Goal: Task Accomplishment & Management: Complete application form

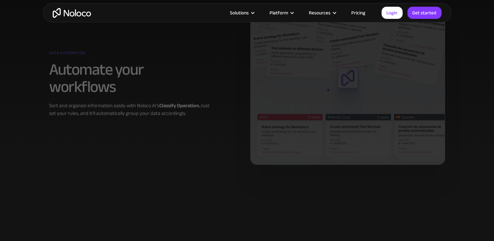
scroll to position [479, 0]
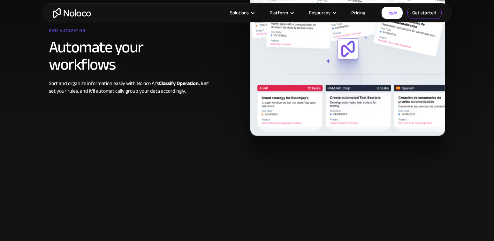
click at [431, 12] on link "Get started" at bounding box center [425, 13] width 34 height 12
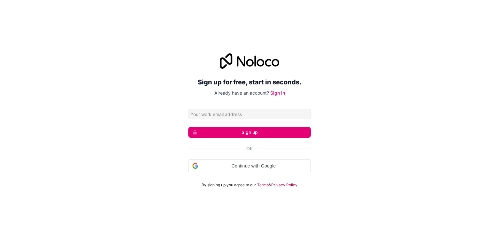
click at [243, 114] on input "Email address" at bounding box center [249, 114] width 123 height 10
type input "nico@global-education.co.za"
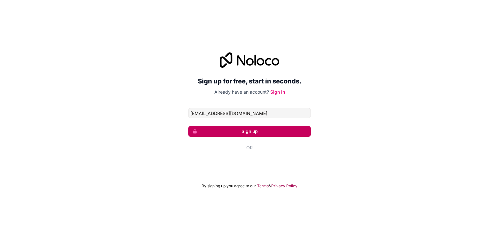
click at [242, 129] on button "Sign up" at bounding box center [249, 131] width 123 height 11
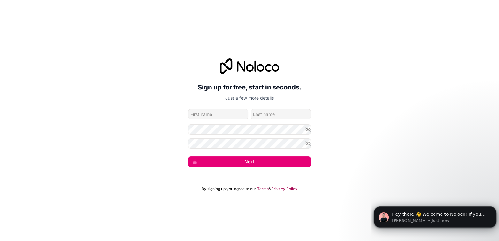
click at [216, 114] on input "given-name" at bounding box center [218, 114] width 60 height 10
type input "Nico"
type input "Eleftheriades"
click at [258, 161] on button "Next" at bounding box center [249, 161] width 123 height 11
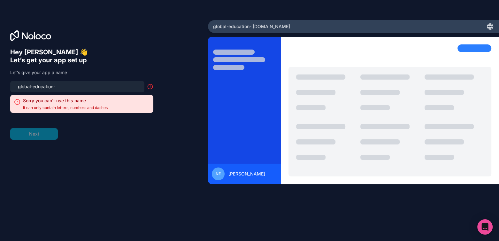
type input "global-education"
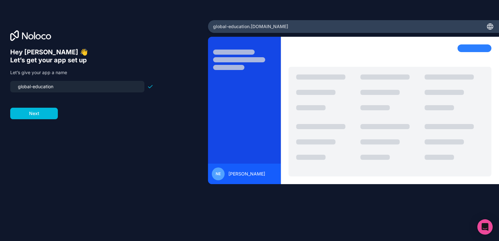
click at [60, 89] on input "global-education" at bounding box center [77, 86] width 127 height 9
type input "global-education"
click at [37, 116] on button "Next" at bounding box center [34, 114] width 48 height 12
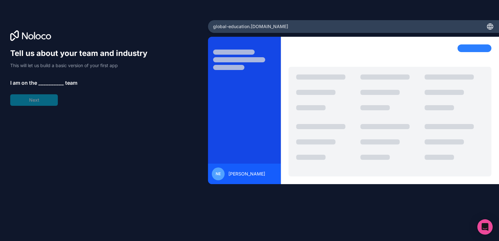
click at [41, 83] on span "__________" at bounding box center [51, 83] width 26 height 8
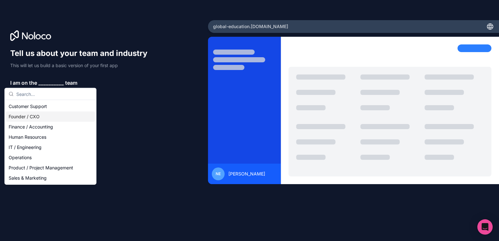
click at [15, 115] on div "Founder / CXO" at bounding box center [50, 116] width 89 height 10
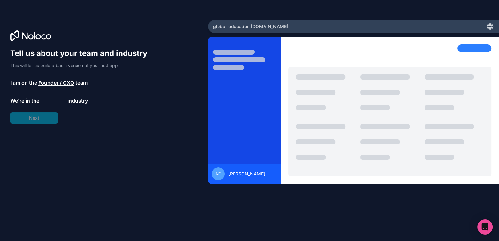
click at [42, 100] on span "__________" at bounding box center [54, 101] width 26 height 8
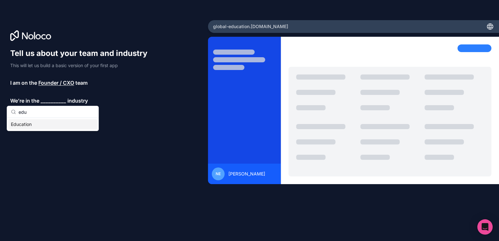
type input "edu"
click at [24, 125] on div "Education" at bounding box center [52, 124] width 89 height 10
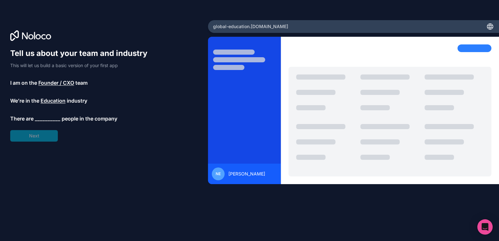
click at [40, 118] on span "__________" at bounding box center [48, 119] width 26 height 8
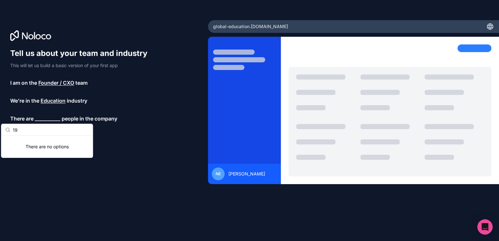
click at [58, 133] on input "19" at bounding box center [51, 130] width 76 height 12
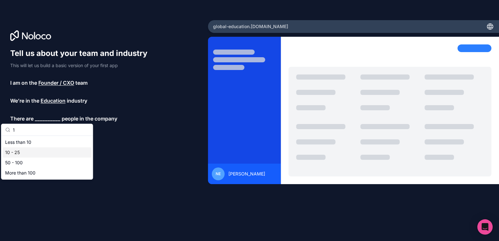
type input "1"
click at [15, 152] on div "10 - 25" at bounding box center [47, 152] width 89 height 10
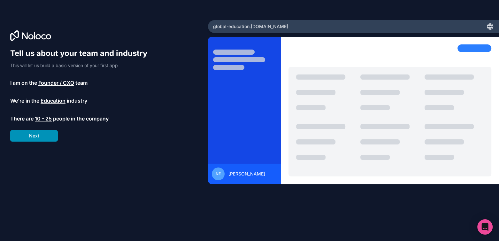
click at [27, 137] on button "Next" at bounding box center [34, 136] width 48 height 12
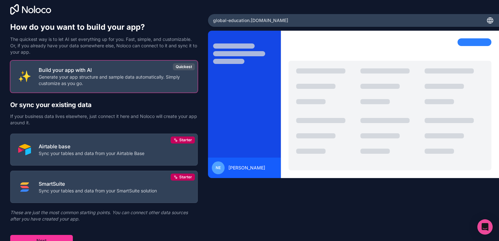
scroll to position [11, 0]
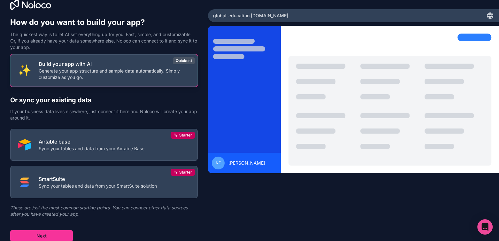
click at [115, 73] on p "Generate your app structure and sample data automatically. Simply customize as …" at bounding box center [114, 74] width 151 height 13
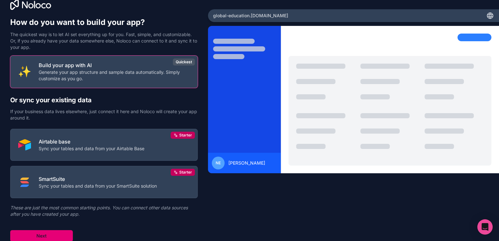
click at [51, 236] on button "Next" at bounding box center [41, 236] width 63 height 12
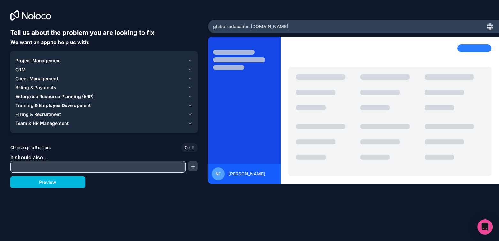
click at [25, 66] on span "CRM" at bounding box center [20, 69] width 10 height 6
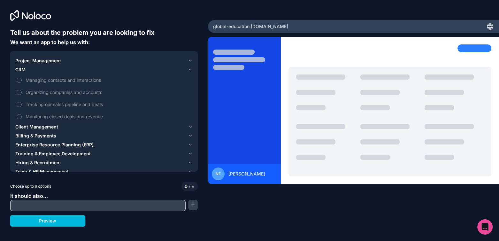
click at [20, 81] on button "Managing contacts and interactions" at bounding box center [19, 80] width 5 height 5
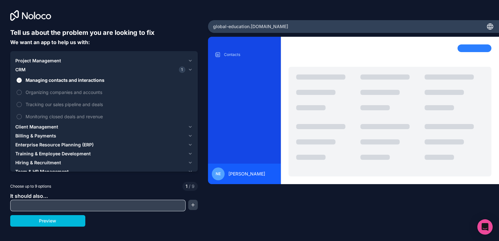
click at [19, 104] on button "Tracking our sales pipeline and deals" at bounding box center [19, 104] width 5 height 5
click at [19, 94] on button "Organizing companies and accounts" at bounding box center [19, 92] width 5 height 5
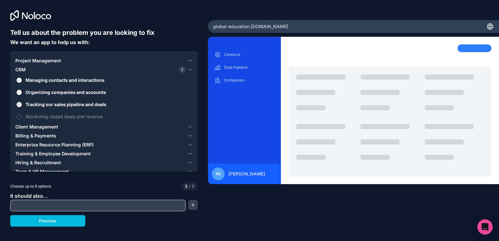
click at [20, 117] on button "Monitoring closed deals and revenue" at bounding box center [19, 116] width 5 height 5
click at [39, 128] on span "Client Management" at bounding box center [36, 127] width 43 height 6
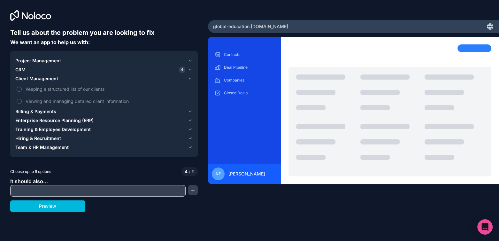
click at [19, 90] on button "Keeping a structured list of our clients" at bounding box center [19, 89] width 5 height 5
click at [19, 101] on button "Viewing and managing detailed client information" at bounding box center [19, 101] width 5 height 5
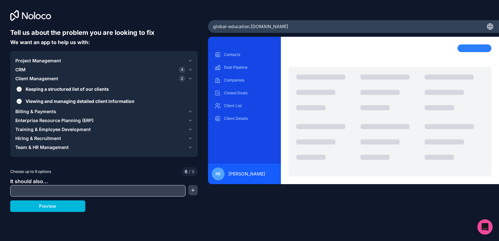
click at [189, 60] on icon "button" at bounding box center [190, 60] width 3 height 1
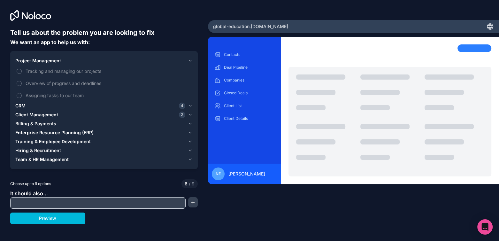
click at [189, 61] on icon "button" at bounding box center [190, 60] width 5 height 5
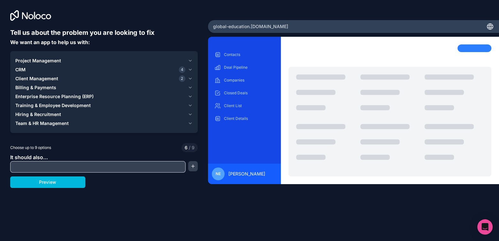
click at [189, 61] on icon "button" at bounding box center [190, 60] width 5 height 5
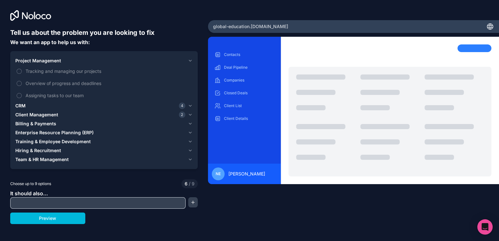
click at [82, 68] on span "Tracking and managing our projects" at bounding box center [109, 71] width 166 height 7
click at [22, 69] on button "Tracking and managing our projects" at bounding box center [19, 71] width 5 height 5
click at [76, 79] on label "Overview of progress and deadlines" at bounding box center [103, 83] width 177 height 12
click at [22, 81] on button "Overview of progress and deadlines" at bounding box center [19, 83] width 5 height 5
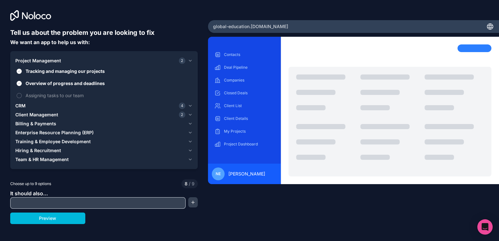
click at [63, 96] on span "Assigning tasks to our team" at bounding box center [109, 95] width 166 height 7
click at [22, 96] on button "Assigning tasks to our team" at bounding box center [19, 95] width 5 height 5
click at [187, 61] on button "Project Management 3" at bounding box center [103, 60] width 177 height 9
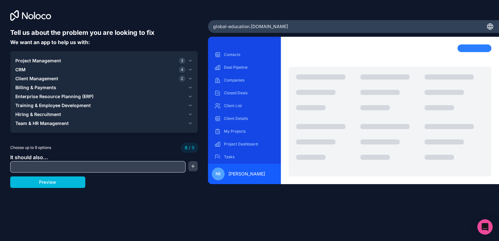
click at [33, 88] on span "Billing & Payments" at bounding box center [35, 87] width 41 height 6
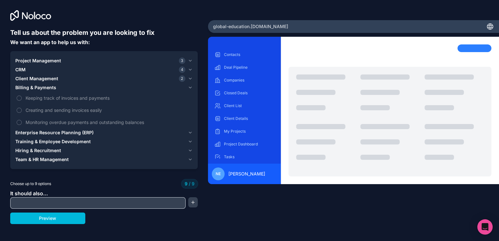
click at [41, 98] on span "Keeping track of invoices and payments" at bounding box center [109, 98] width 166 height 7
click at [44, 96] on span "Keeping track of invoices and payments" at bounding box center [109, 98] width 166 height 7
click at [58, 161] on span "Team & HR Management" at bounding box center [41, 159] width 53 height 6
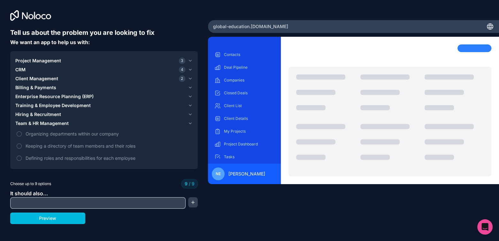
click at [57, 120] on span "Team & HR Management" at bounding box center [41, 123] width 53 height 6
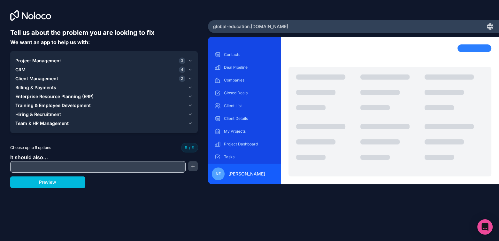
click at [41, 66] on div "CRM 4" at bounding box center [100, 69] width 170 height 6
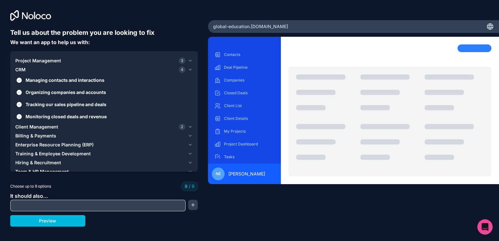
click at [41, 66] on div "CRM 4" at bounding box center [100, 69] width 170 height 6
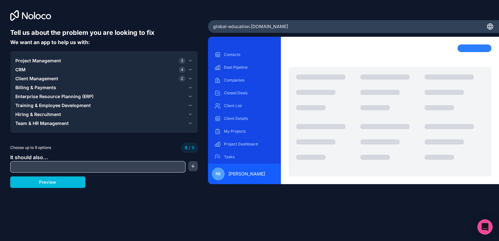
click at [69, 170] on input "text" at bounding box center [98, 166] width 172 height 9
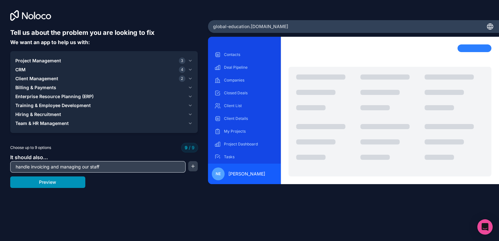
type input "handle invoicing and managing our staff"
click at [53, 179] on button "Preview" at bounding box center [47, 182] width 75 height 12
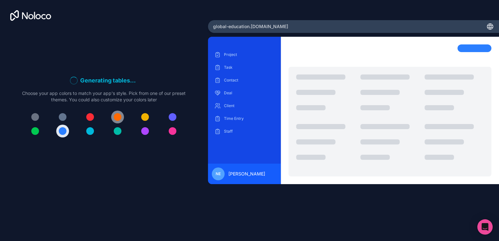
click at [117, 118] on div at bounding box center [118, 117] width 8 height 8
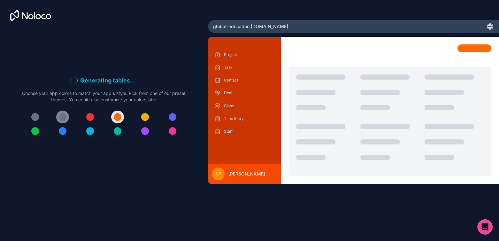
click at [63, 118] on div at bounding box center [63, 117] width 8 height 8
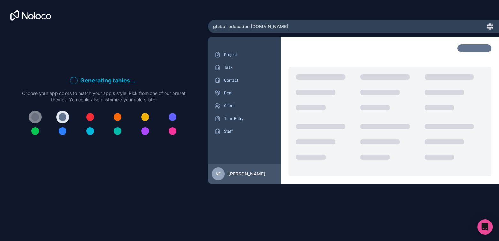
click at [32, 114] on div at bounding box center [35, 117] width 8 height 8
click at [64, 117] on div at bounding box center [63, 117] width 8 height 8
click at [115, 114] on div at bounding box center [118, 117] width 8 height 8
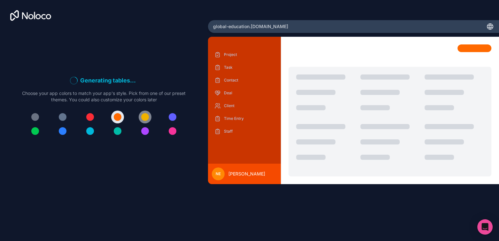
click at [143, 118] on div at bounding box center [145, 117] width 8 height 8
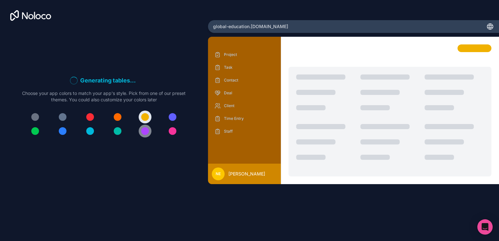
click at [146, 132] on div at bounding box center [145, 131] width 8 height 8
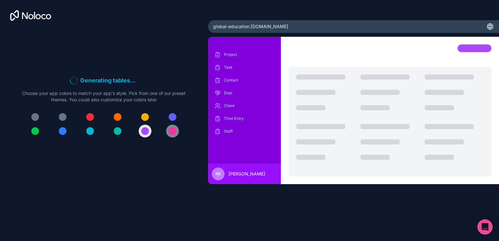
click at [172, 132] on div at bounding box center [173, 131] width 8 height 8
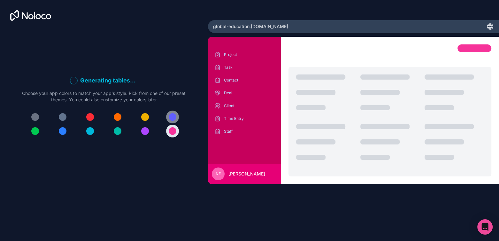
click at [173, 118] on div at bounding box center [173, 117] width 8 height 8
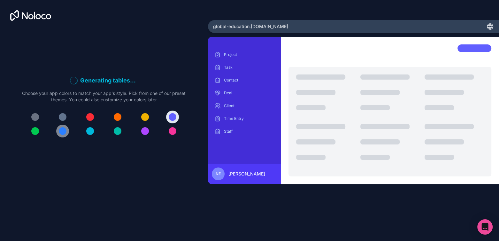
click at [62, 134] on div at bounding box center [63, 131] width 8 height 8
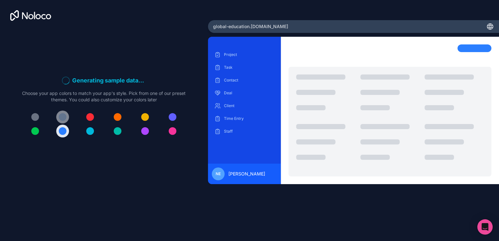
click at [59, 116] on div at bounding box center [63, 117] width 8 height 8
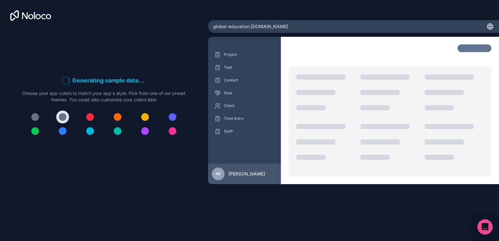
click at [60, 161] on div "Generating sample data . . . Meanwhile, let's personalize it! Choose your app c…" at bounding box center [104, 109] width 188 height 162
